Goal: Task Accomplishment & Management: Manage account settings

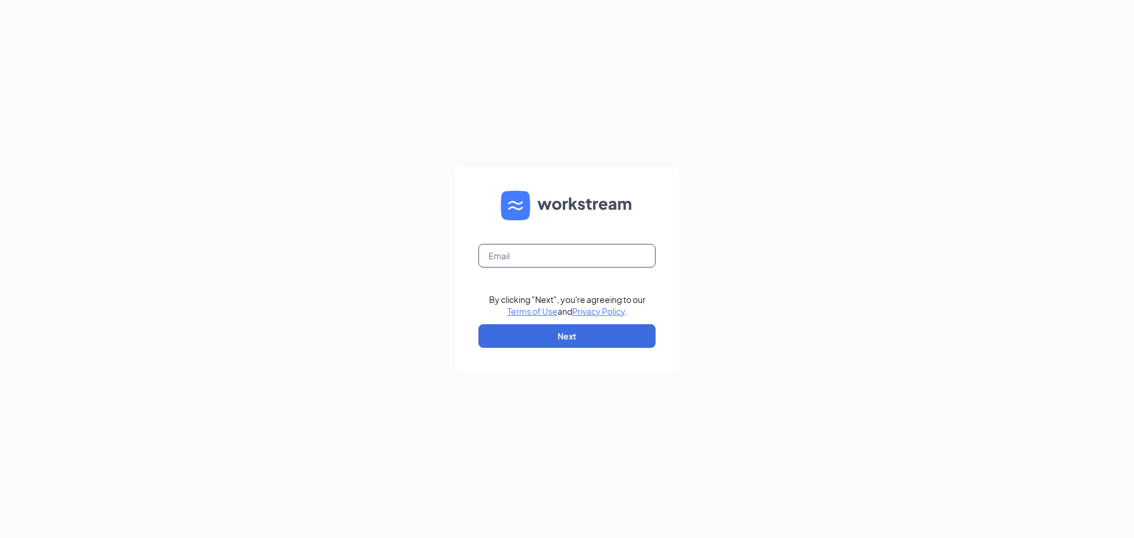
click at [554, 250] on input "text" at bounding box center [566, 256] width 177 height 24
type input "[PERSON_NAME][EMAIL_ADDRESS][DOMAIN_NAME]"
click at [582, 331] on button "Next" at bounding box center [566, 336] width 177 height 24
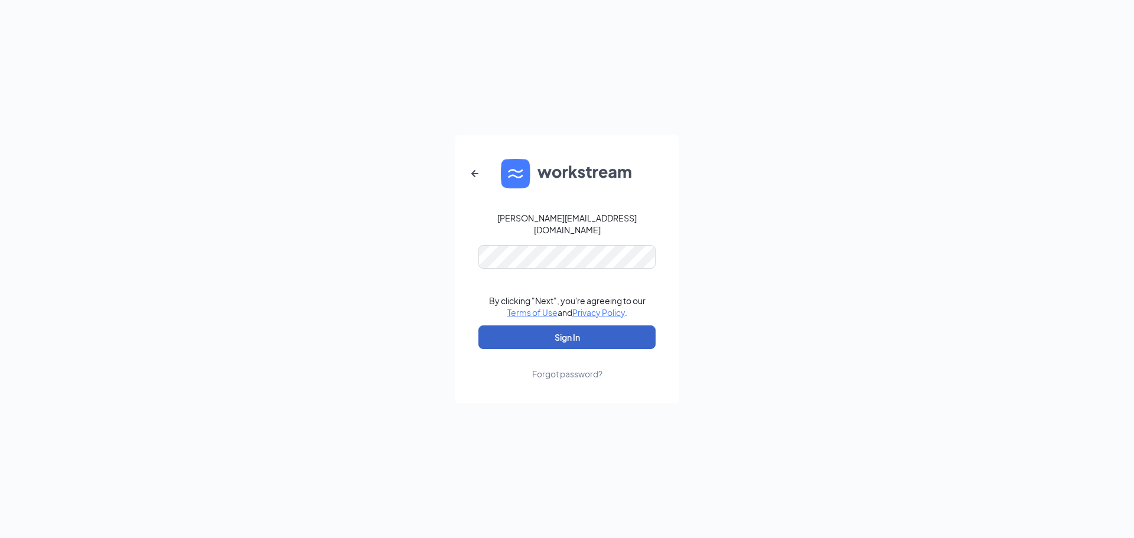
click at [556, 325] on button "Sign In" at bounding box center [566, 337] width 177 height 24
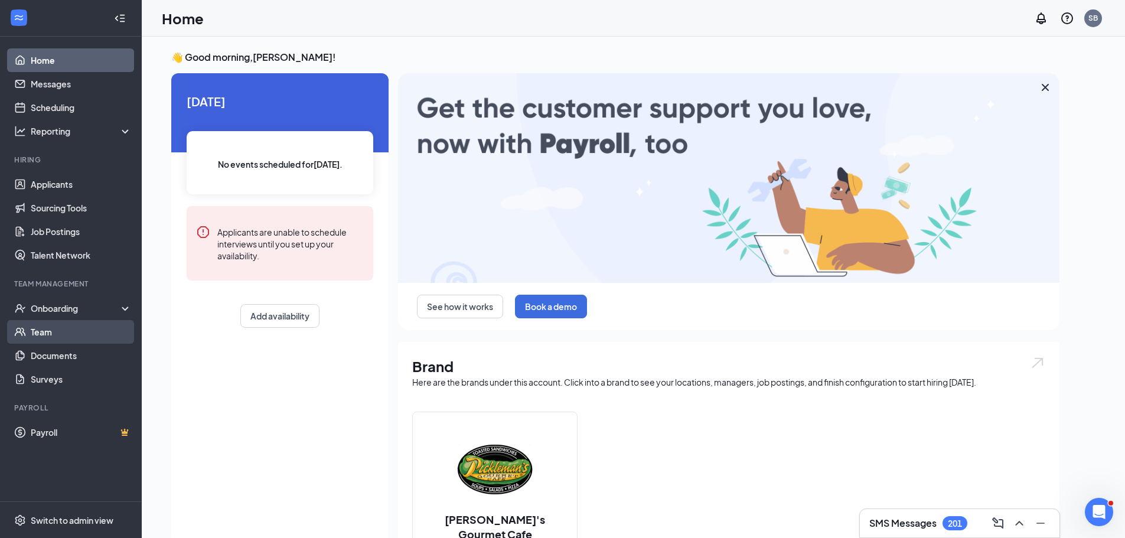
click at [51, 335] on link "Team" at bounding box center [81, 332] width 101 height 24
